Goal: Navigation & Orientation: Find specific page/section

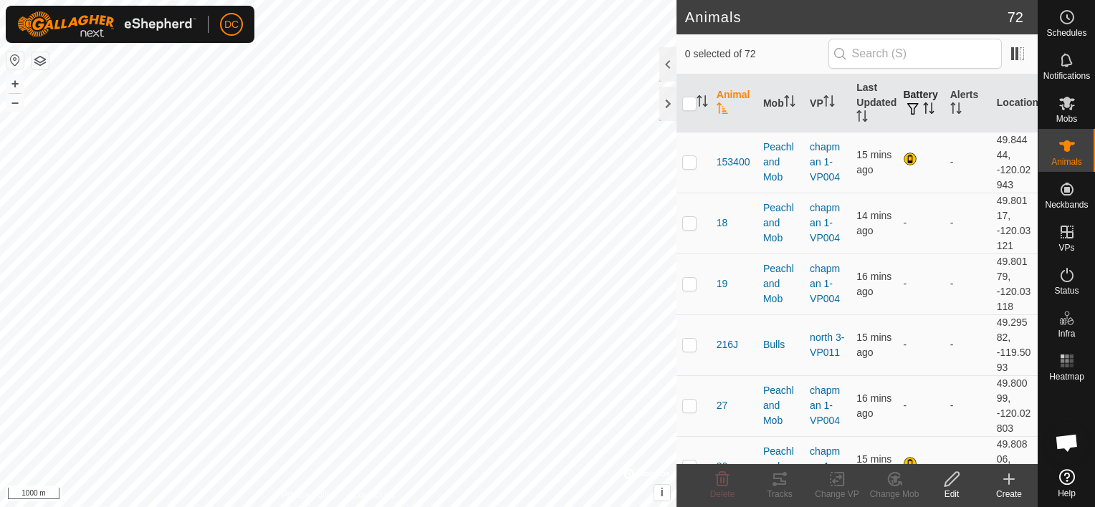
click at [908, 103] on span "button" at bounding box center [912, 108] width 11 height 11
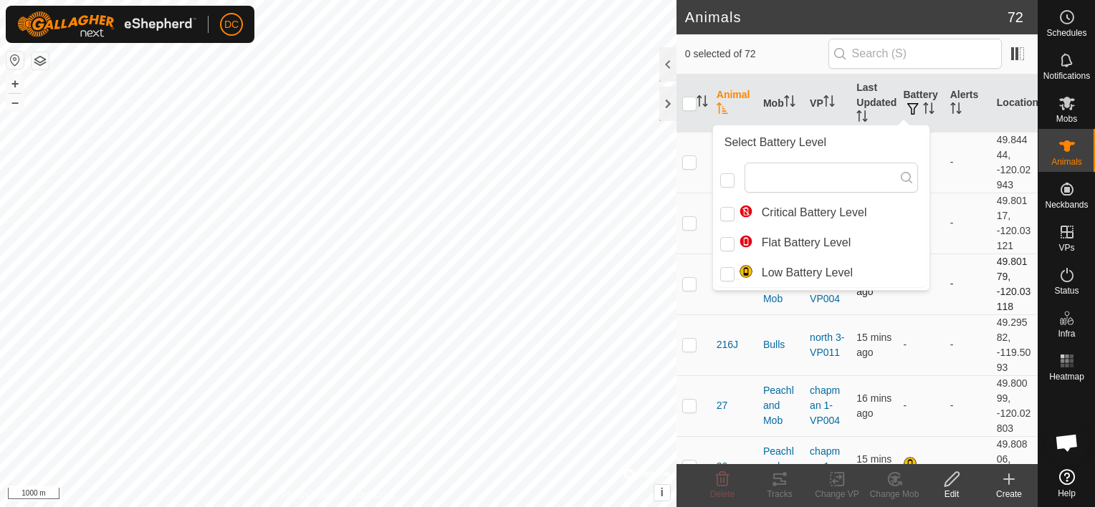
click at [1007, 287] on td "49.80179, -120.03118" at bounding box center [1014, 284] width 47 height 61
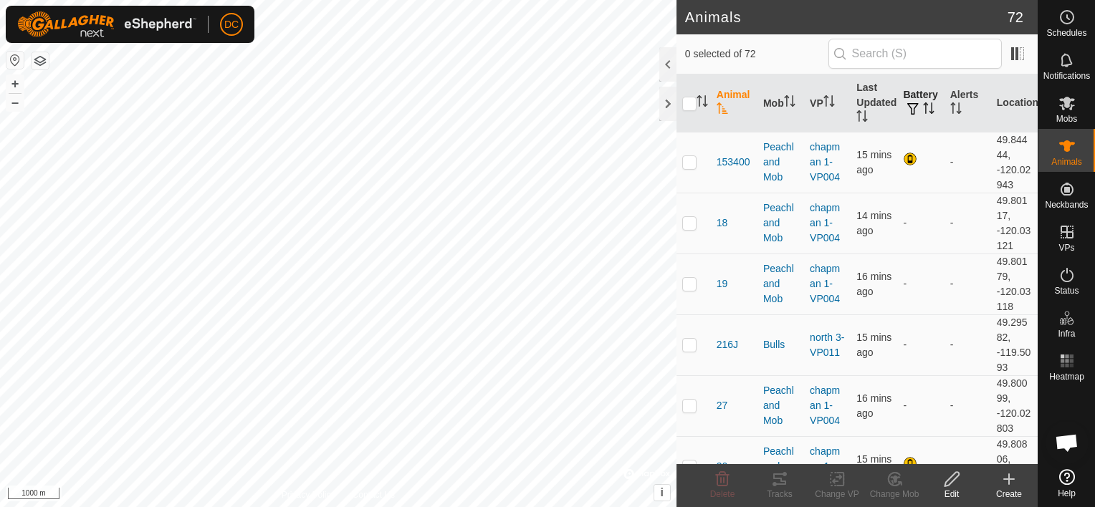
click at [931, 107] on icon "Activate to sort" at bounding box center [931, 107] width 1 height 11
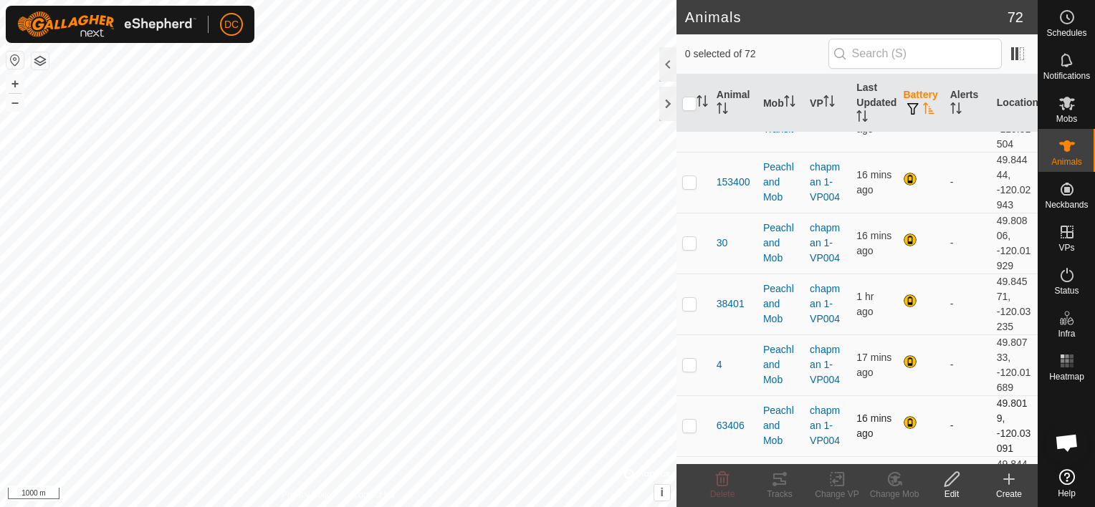
scroll to position [2987, 0]
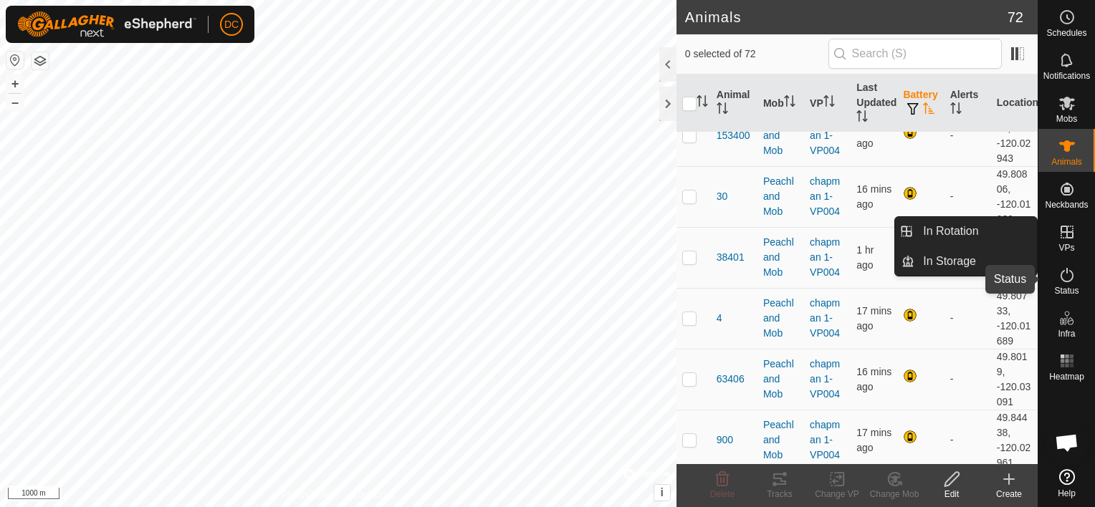
click at [1061, 276] on icon at bounding box center [1066, 274] width 17 height 17
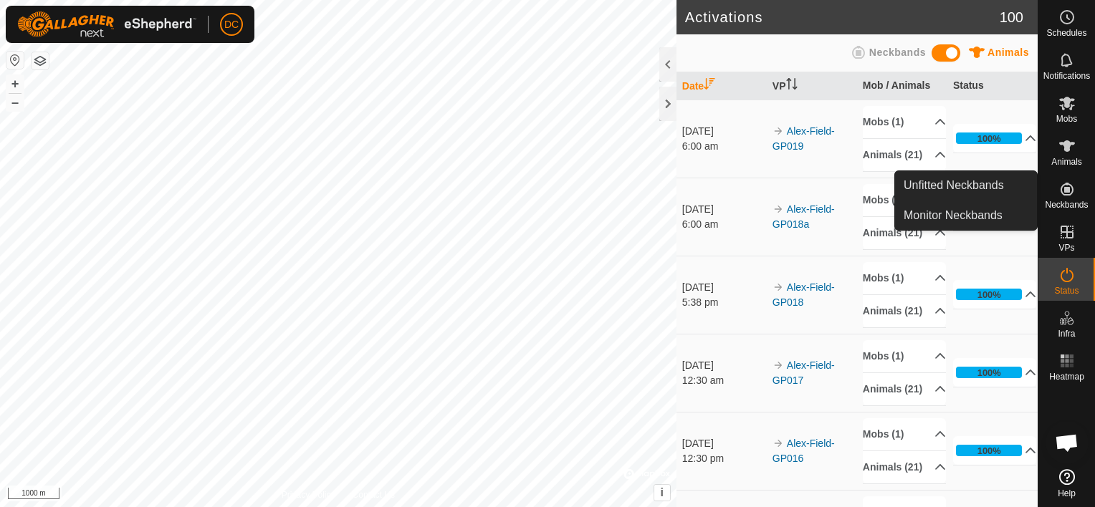
click at [1066, 187] on icon at bounding box center [1066, 189] width 13 height 13
click at [976, 212] on link "Monitor Neckbands" at bounding box center [966, 215] width 142 height 29
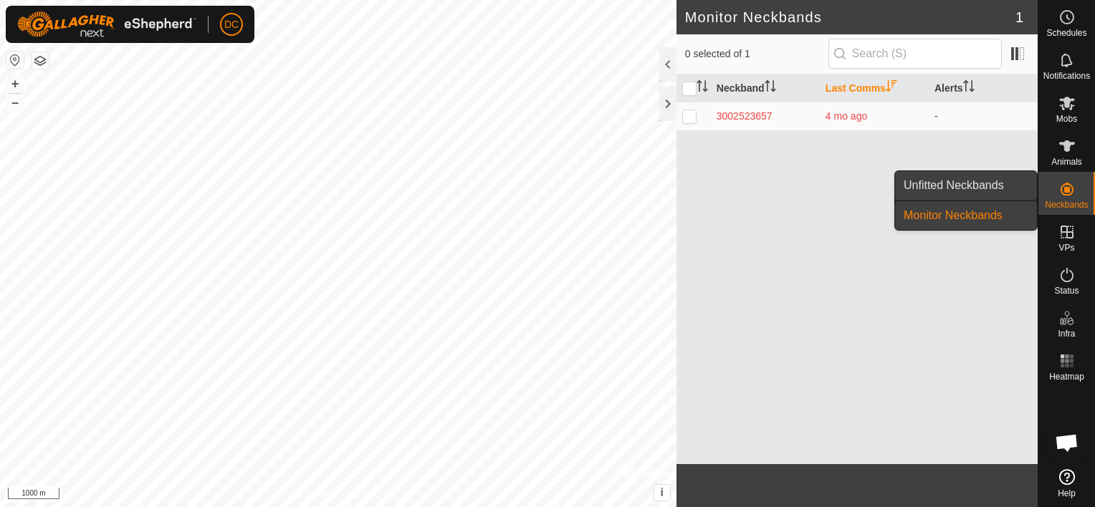
click at [983, 181] on link "Unfitted Neckbands" at bounding box center [966, 185] width 142 height 29
